Goal: Find specific page/section: Find specific page/section

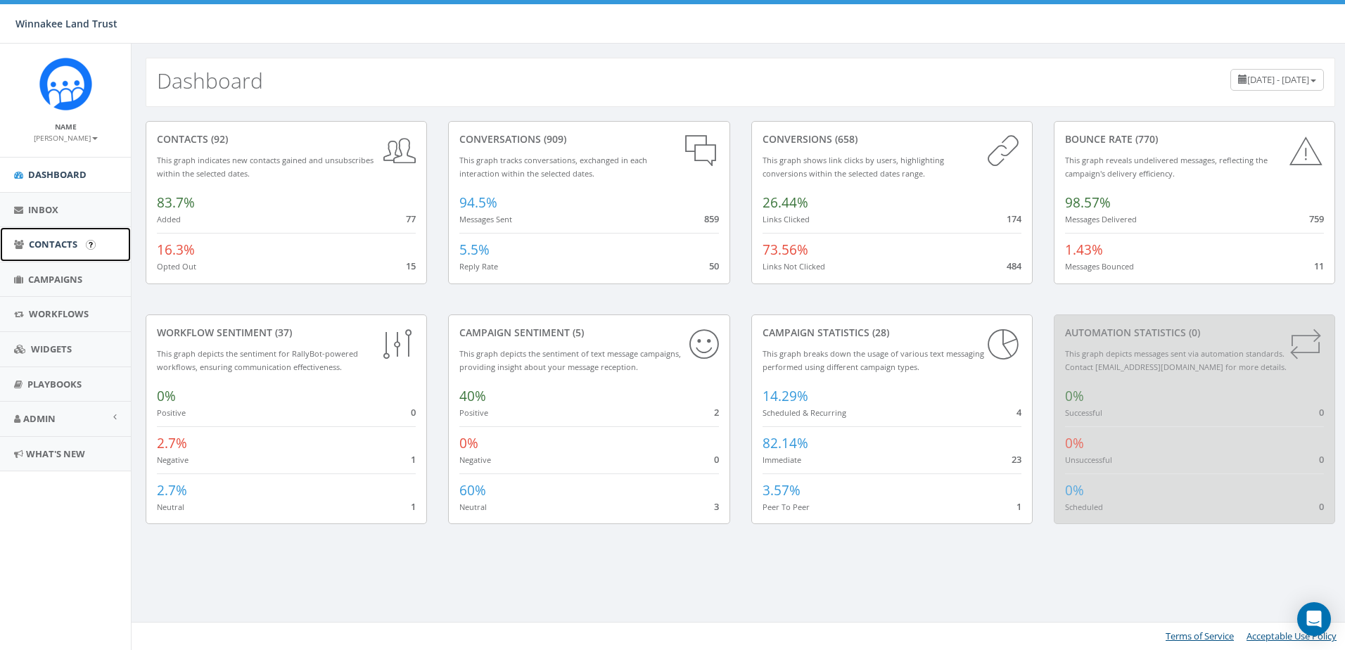
click at [51, 246] on span "Contacts" at bounding box center [53, 244] width 49 height 13
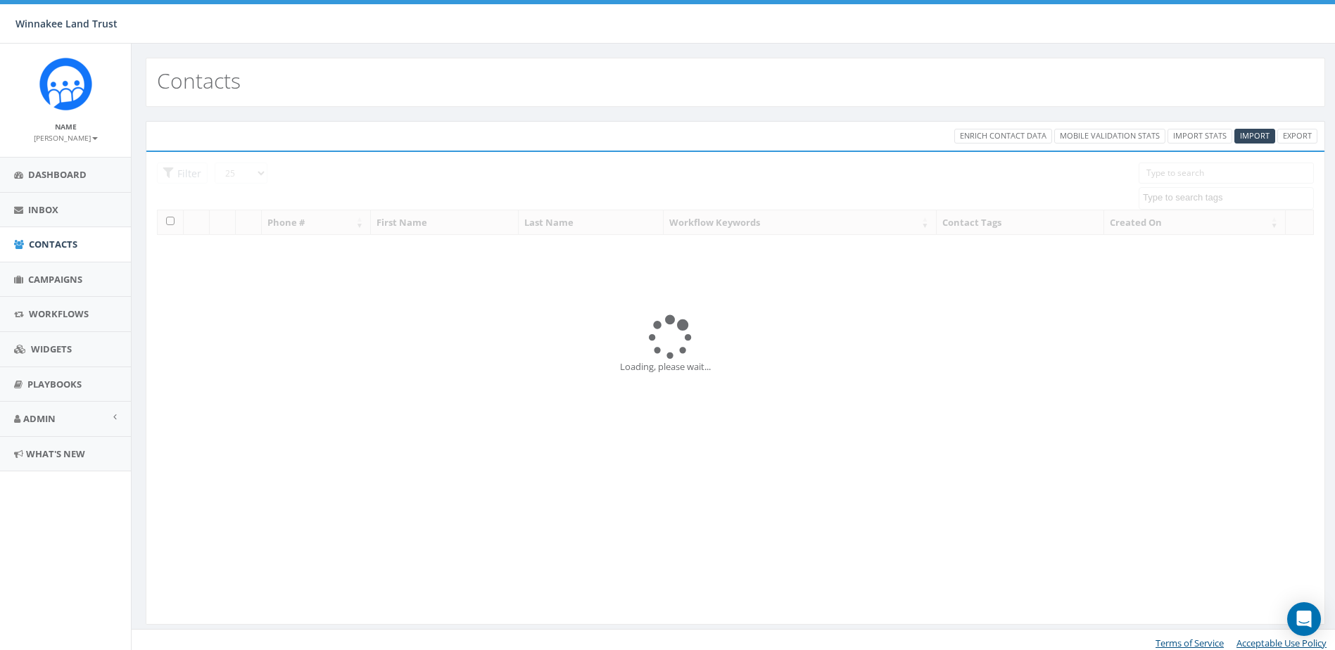
select select
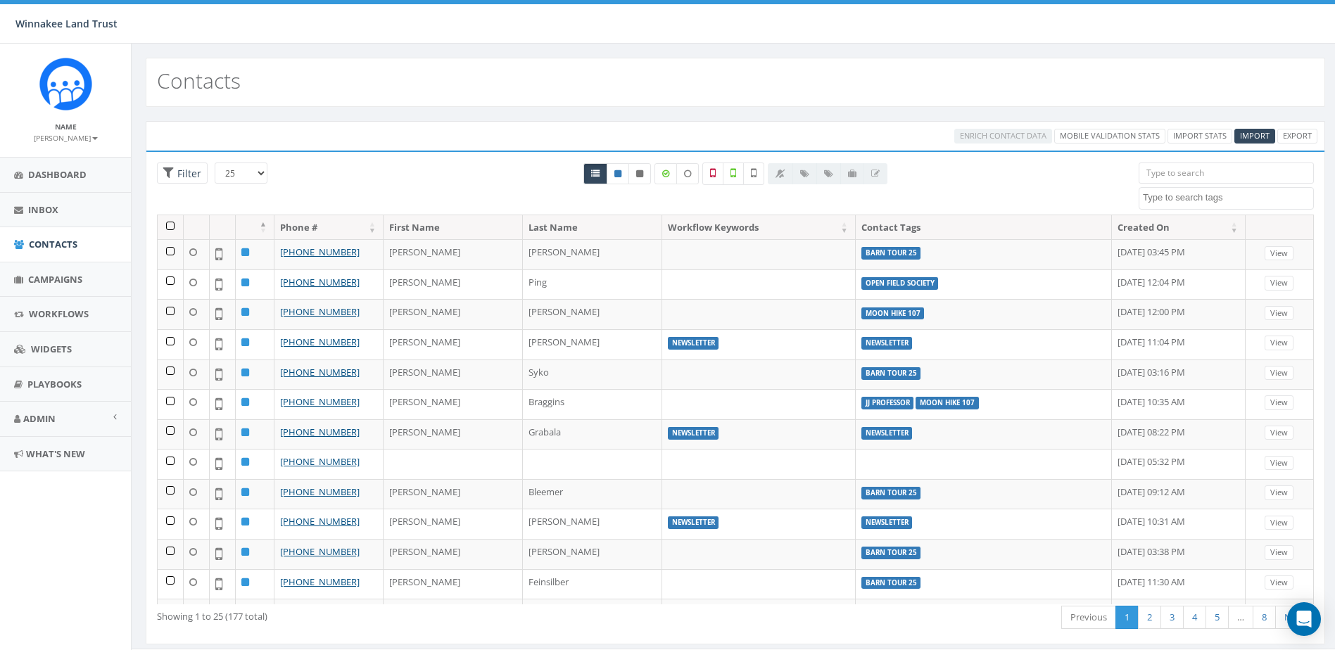
click at [1199, 182] on input "search" at bounding box center [1226, 173] width 175 height 21
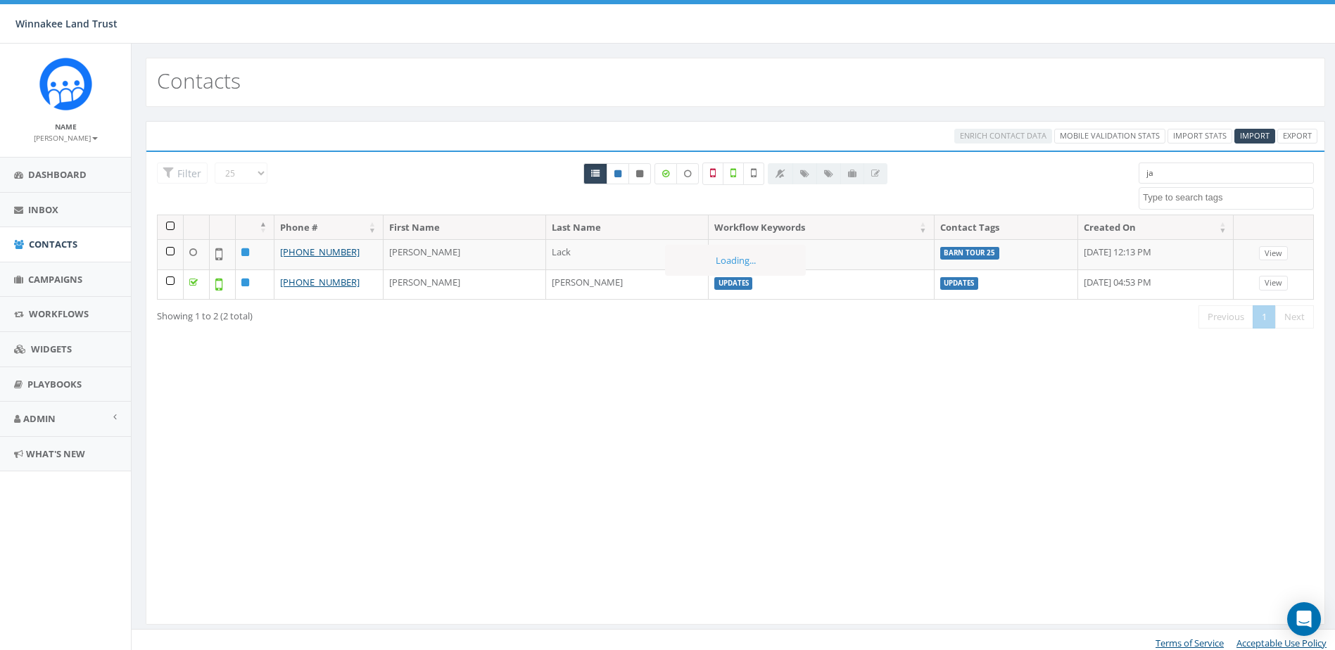
type input "j"
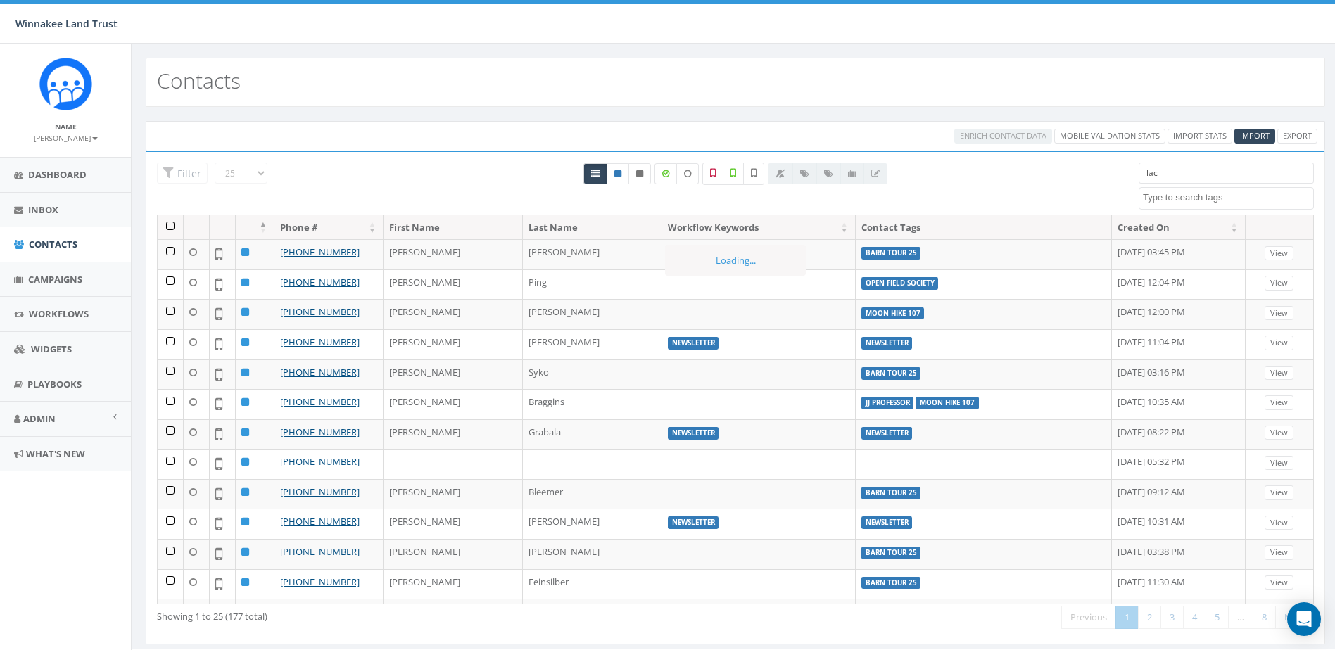
type input "lack"
